Goal: Complete application form

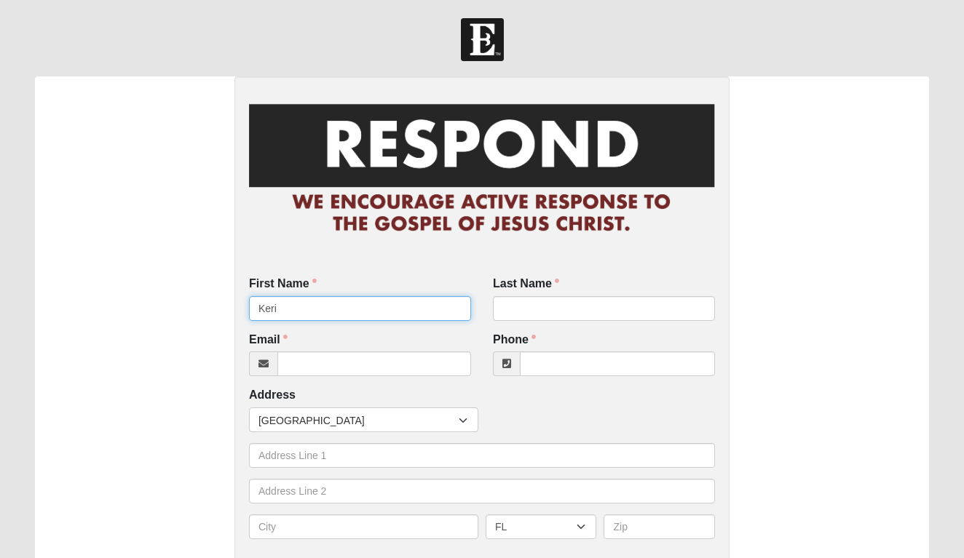
type input "Keri"
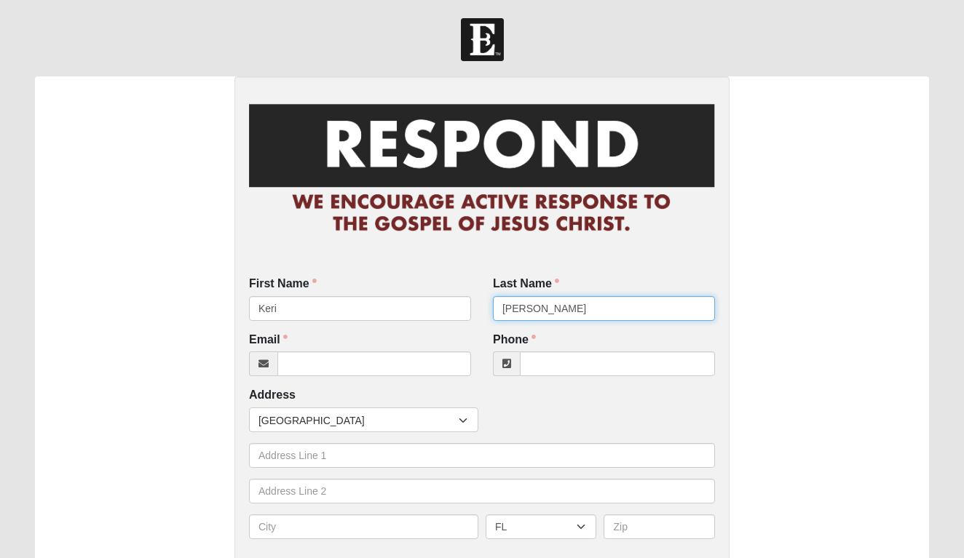
type input "[PERSON_NAME]"
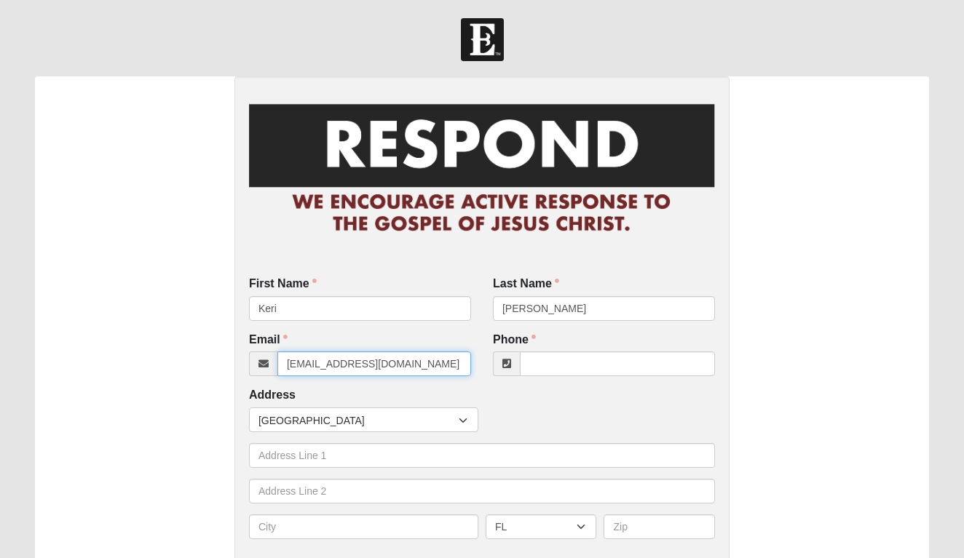
type input "[EMAIL_ADDRESS][DOMAIN_NAME]"
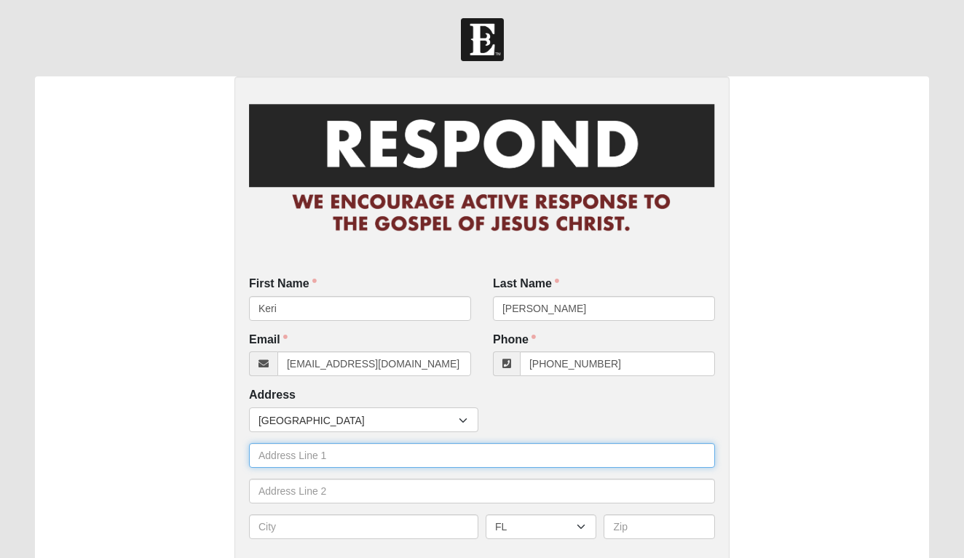
type input "[PHONE_NUMBER]"
type input "1881 Alberta Ct S"
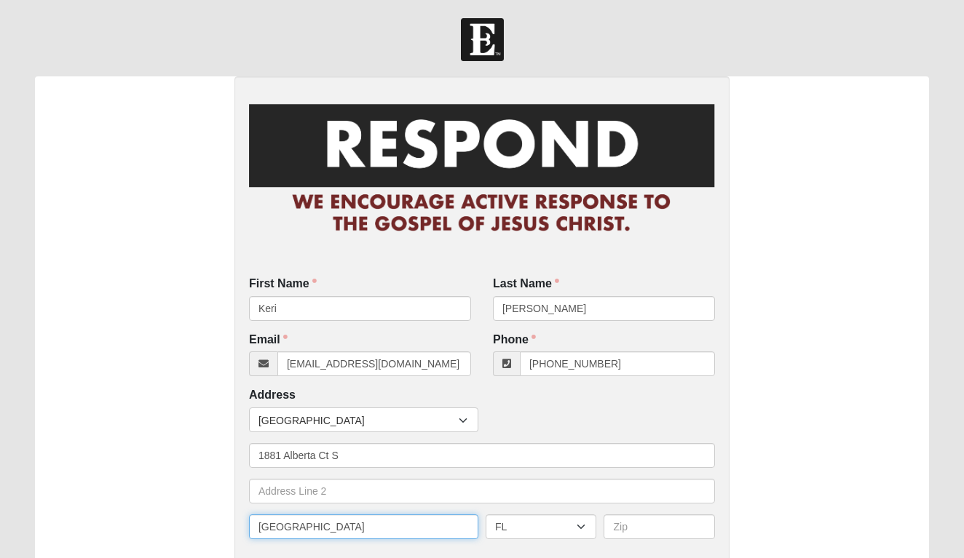
type input "[GEOGRAPHIC_DATA]"
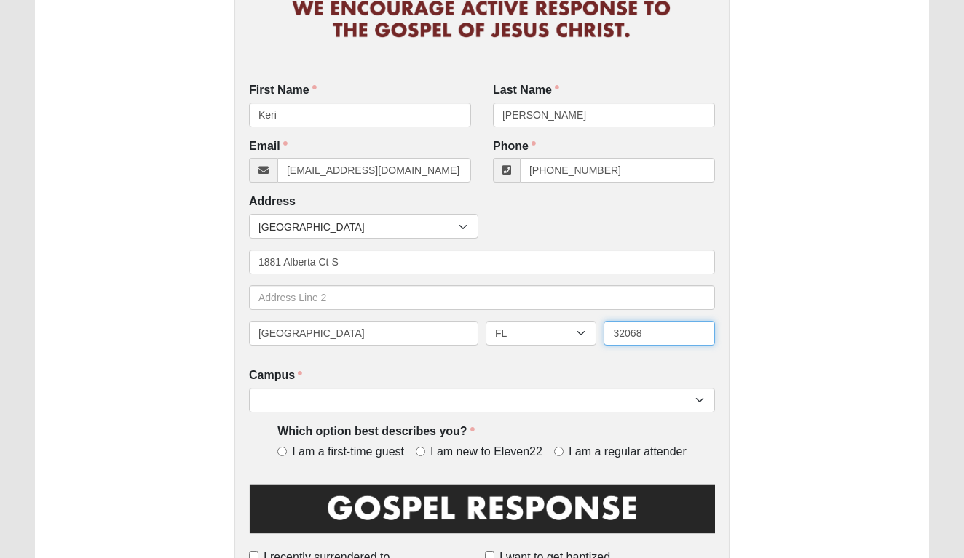
scroll to position [199, 0]
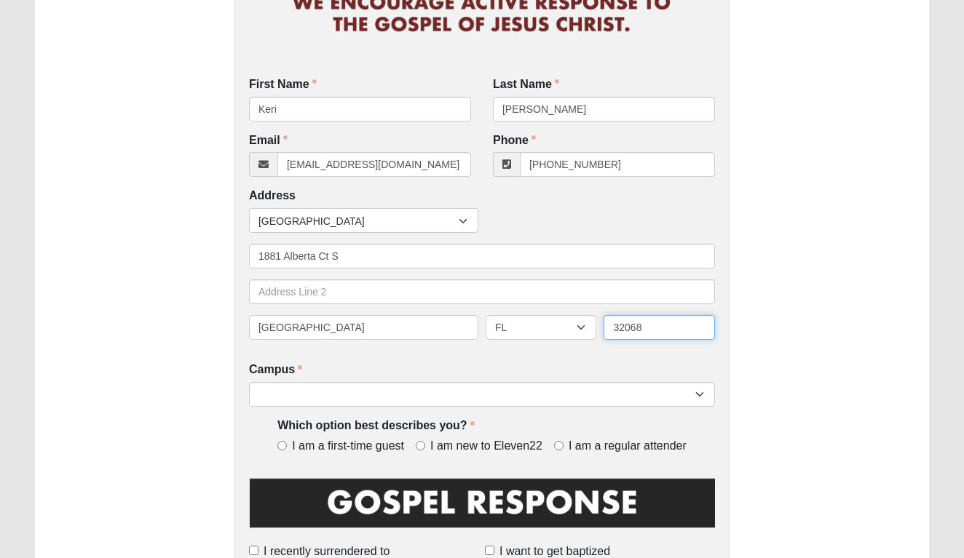
type input "32068"
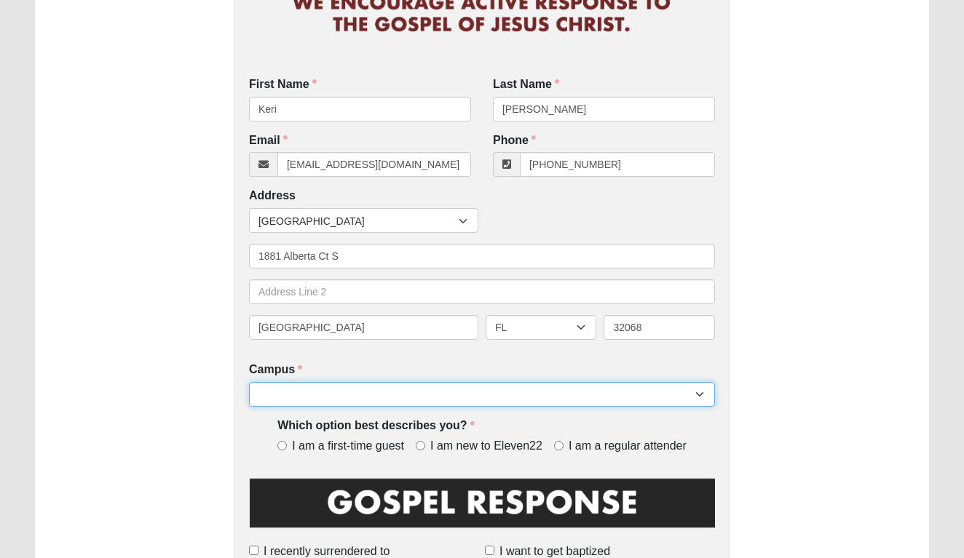
select select "4"
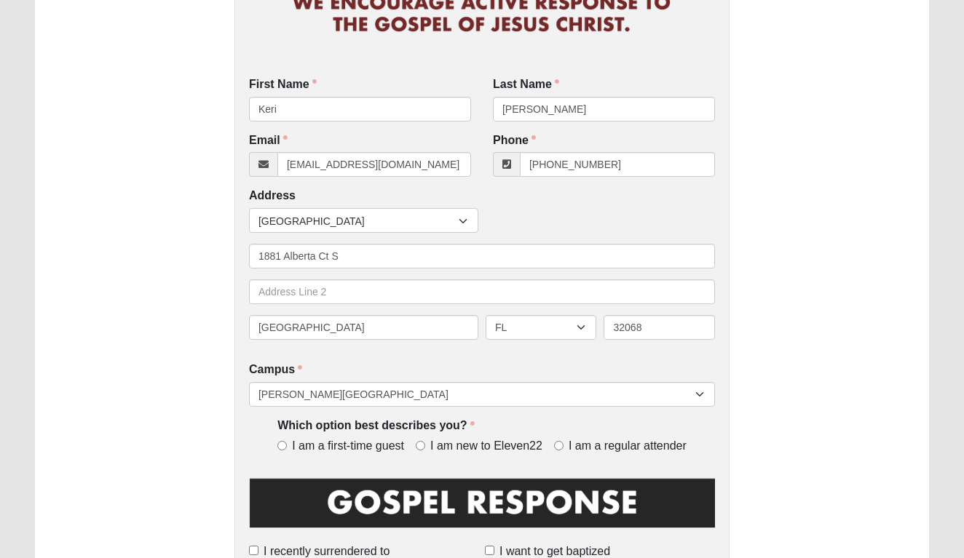
click at [417, 441] on input "I am new to Eleven22" at bounding box center [420, 445] width 9 height 9
radio input "true"
click at [564, 439] on label "I am a regular attender" at bounding box center [620, 446] width 132 height 17
click at [563, 441] on input "I am a regular attender" at bounding box center [558, 445] width 9 height 9
radio input "true"
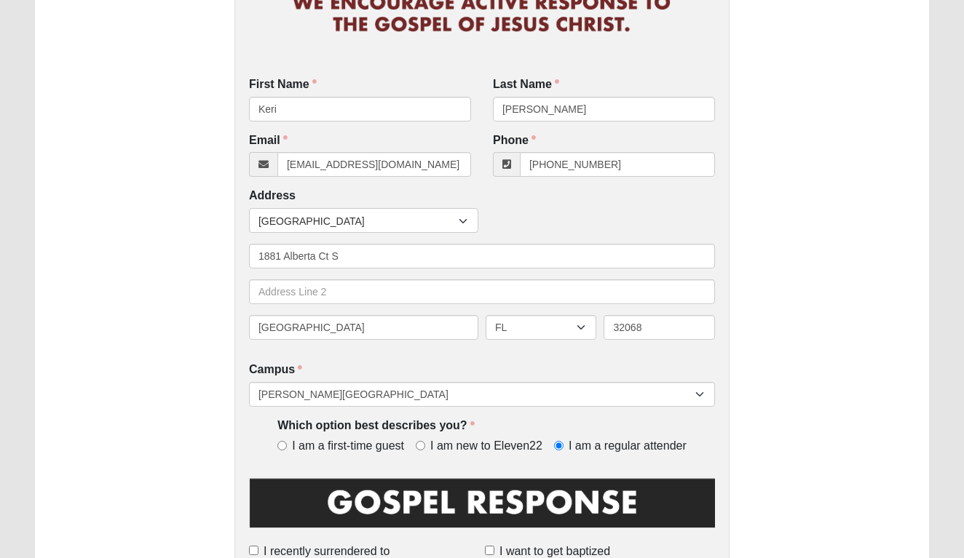
click at [423, 441] on input "I am new to Eleven22" at bounding box center [420, 445] width 9 height 9
radio input "true"
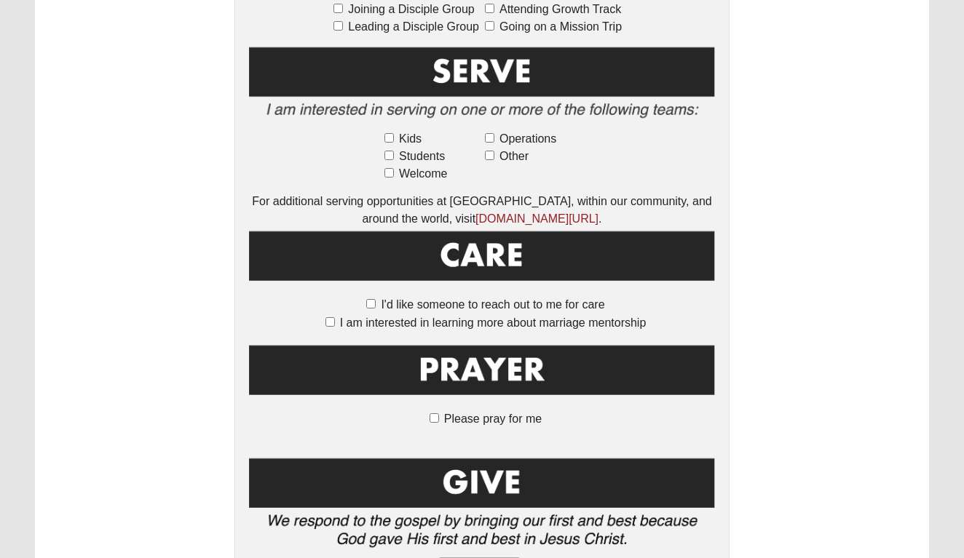
scroll to position [874, 0]
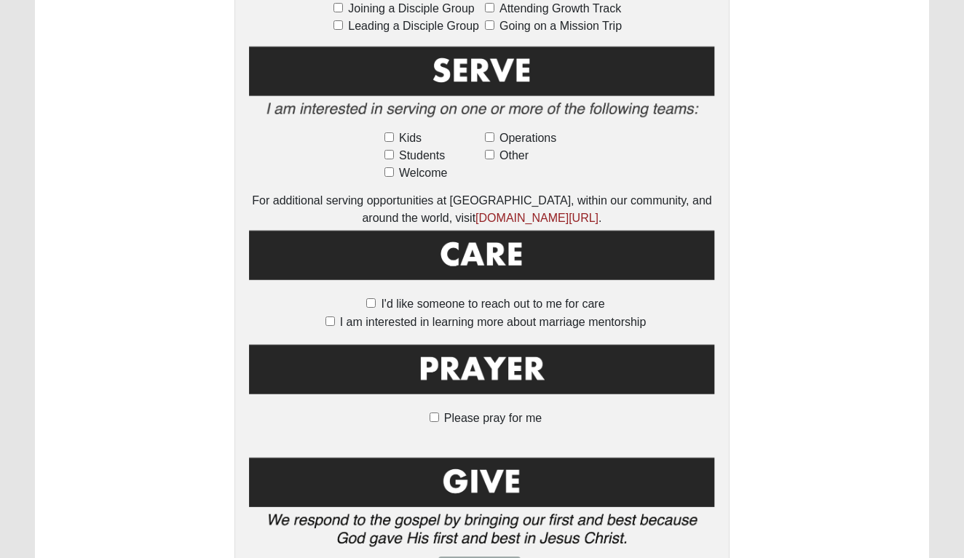
click at [333, 317] on input "I am interested in learning more about marriage mentorship" at bounding box center [329, 321] width 9 height 9
checkbox input "true"
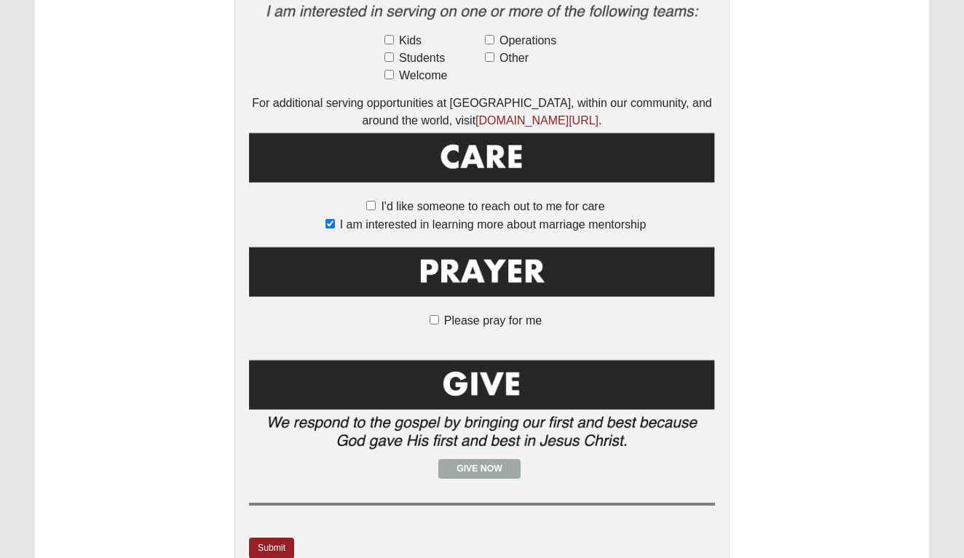
scroll to position [975, 0]
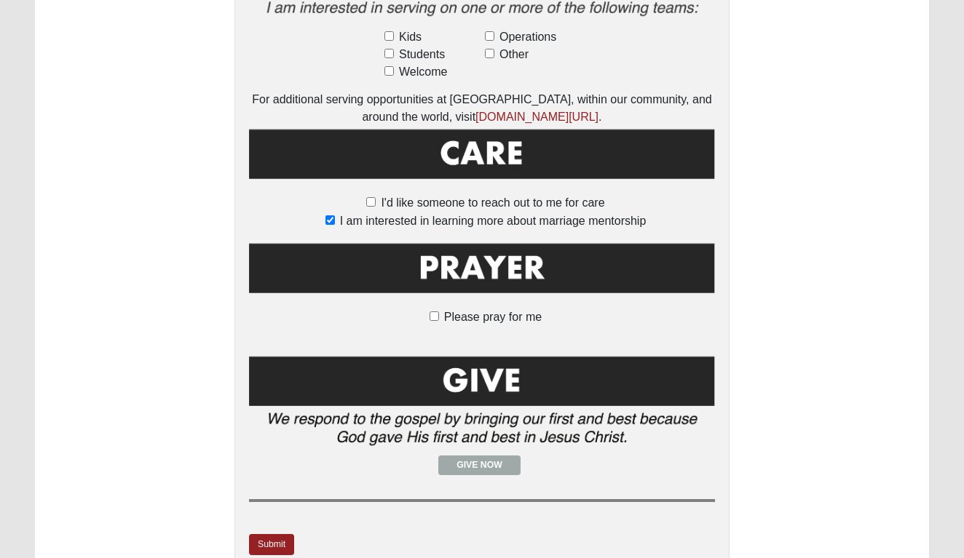
click at [439, 309] on label "Please pray for me" at bounding box center [481, 317] width 119 height 17
click at [439, 312] on input "Please pray for me" at bounding box center [433, 316] width 9 height 9
checkbox input "true"
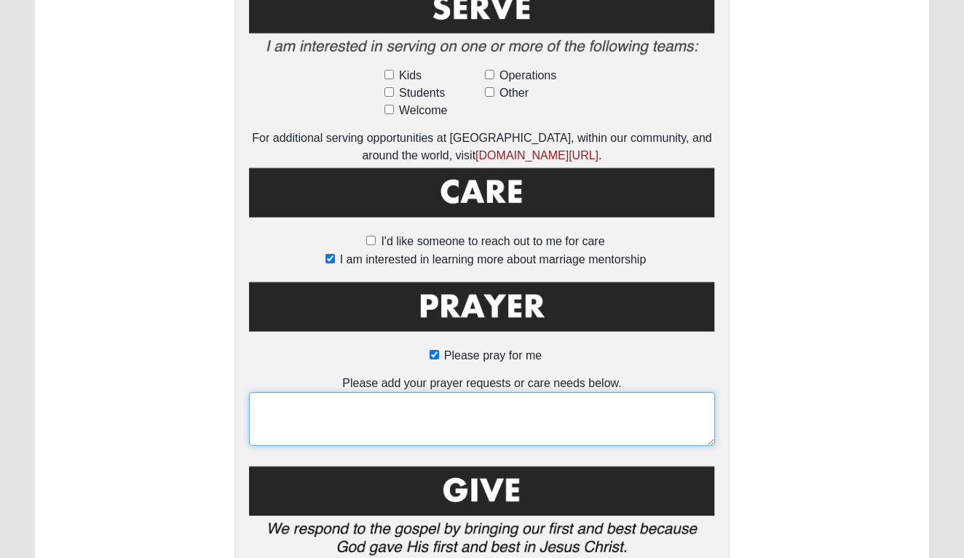
click at [420, 392] on textarea at bounding box center [482, 419] width 466 height 54
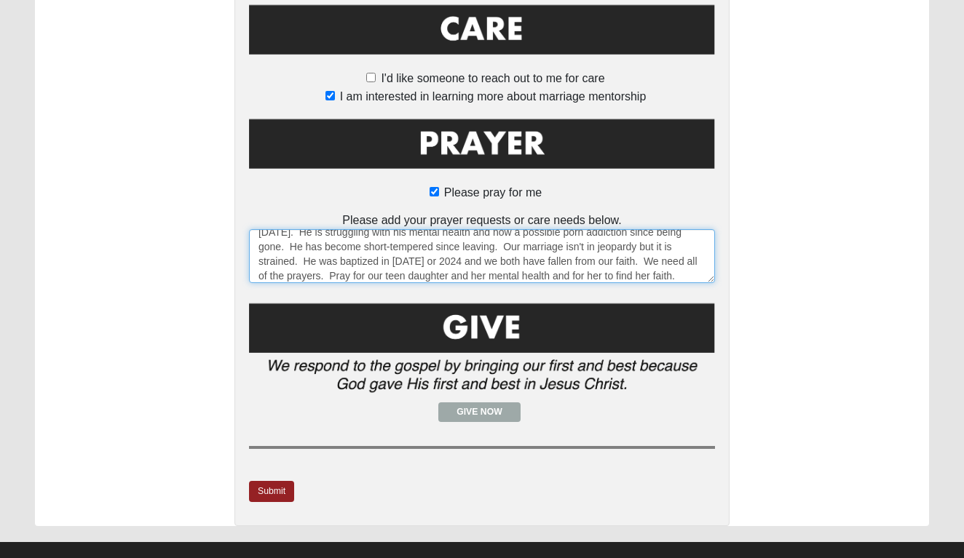
scroll to position [1099, 0]
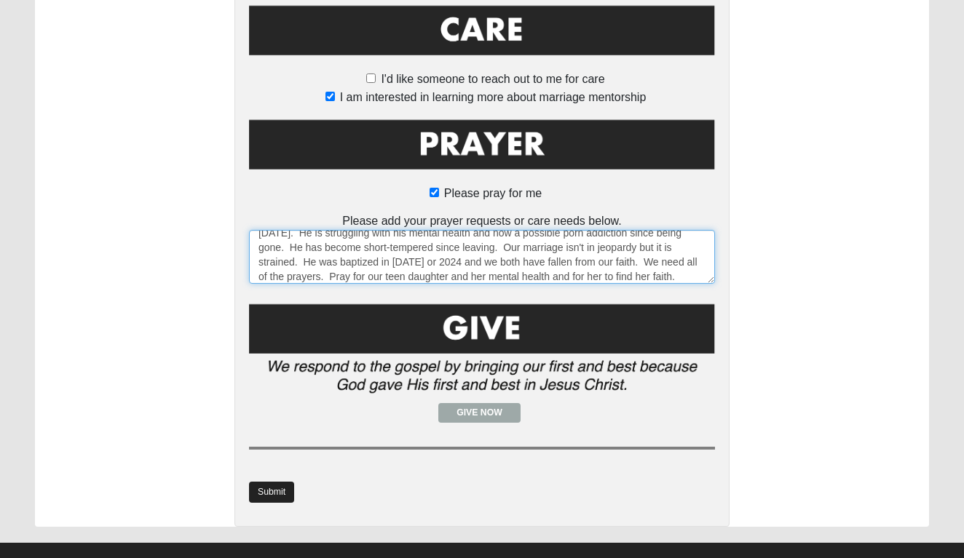
type textarea "My husband [PERSON_NAME]. He has been out of state working in [GEOGRAPHIC_DATA]…"
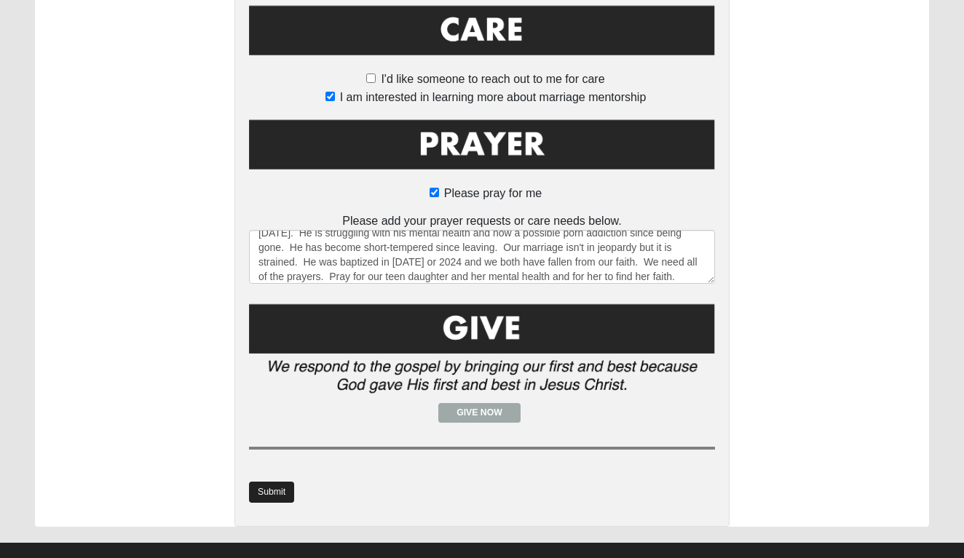
click at [255, 482] on link "Submit" at bounding box center [271, 492] width 45 height 21
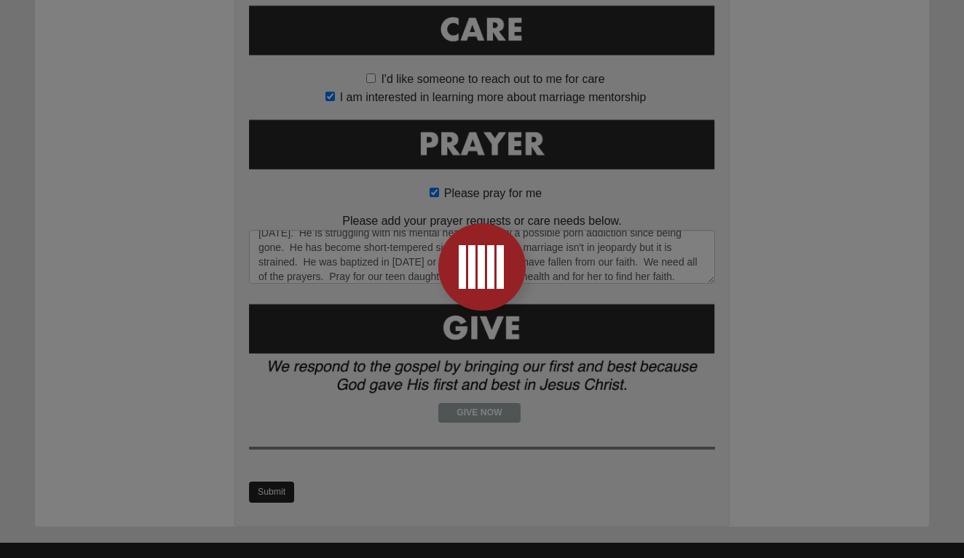
scroll to position [0, 0]
